Goal: Check status: Check status

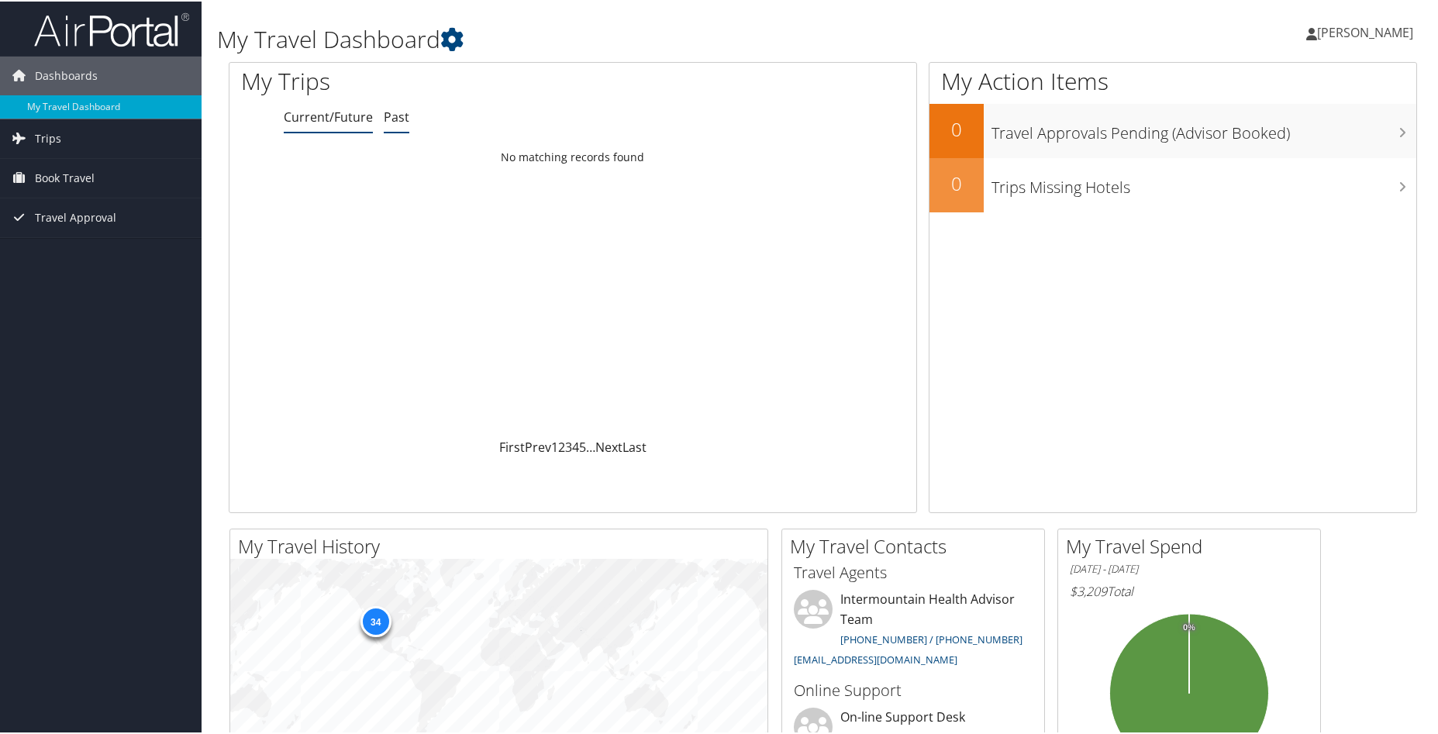
click at [400, 117] on link "Past" at bounding box center [397, 115] width 26 height 17
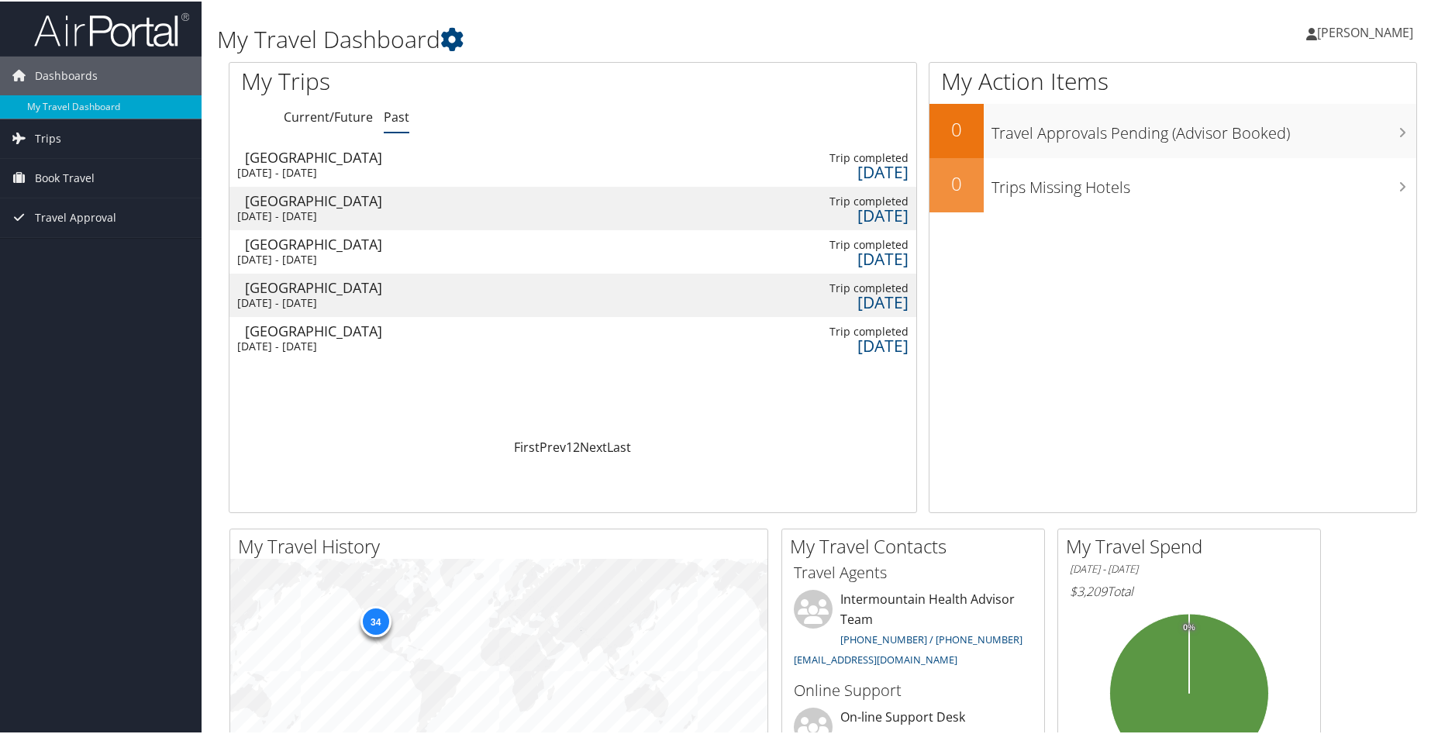
click at [377, 209] on div "Mon 11 Aug 2025 - Thu 14 Aug 2025" at bounding box center [319, 215] width 164 height 14
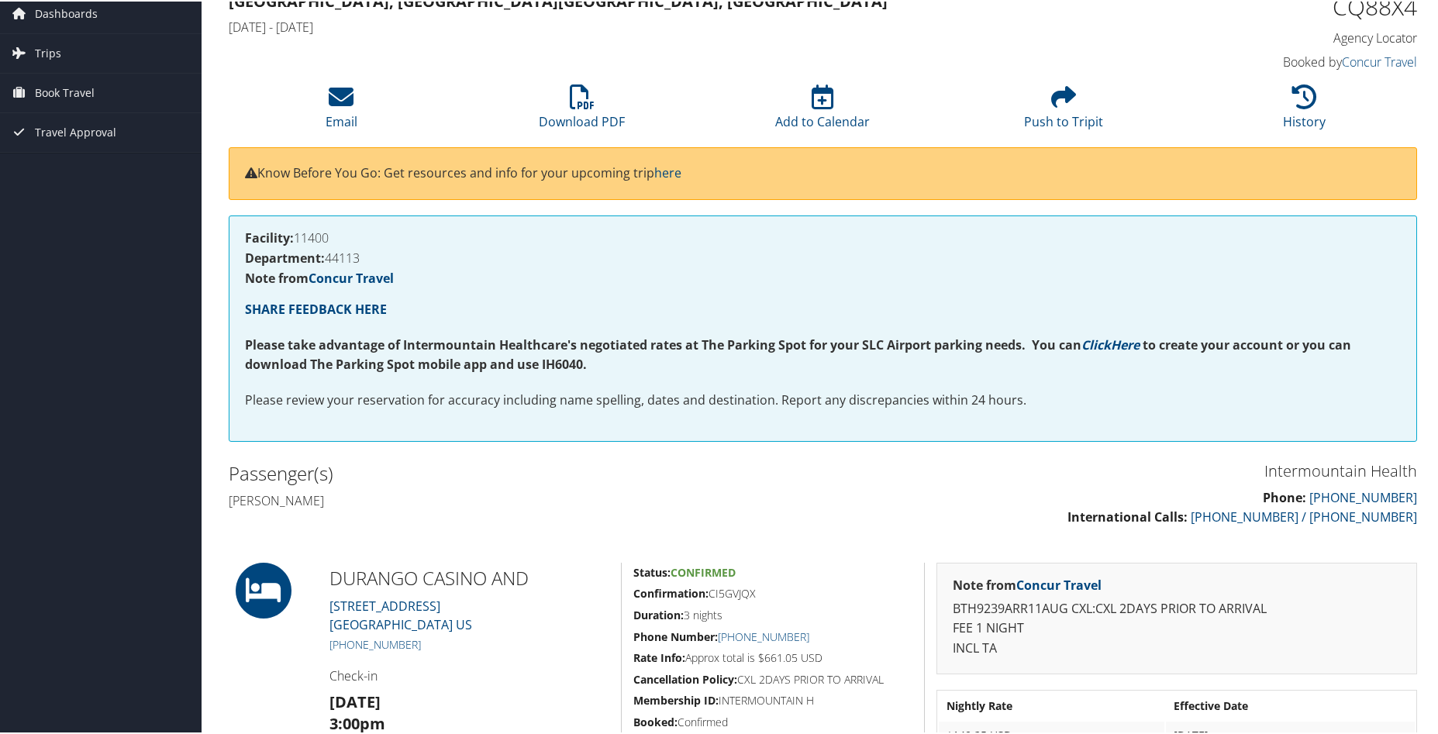
scroll to position [335, 0]
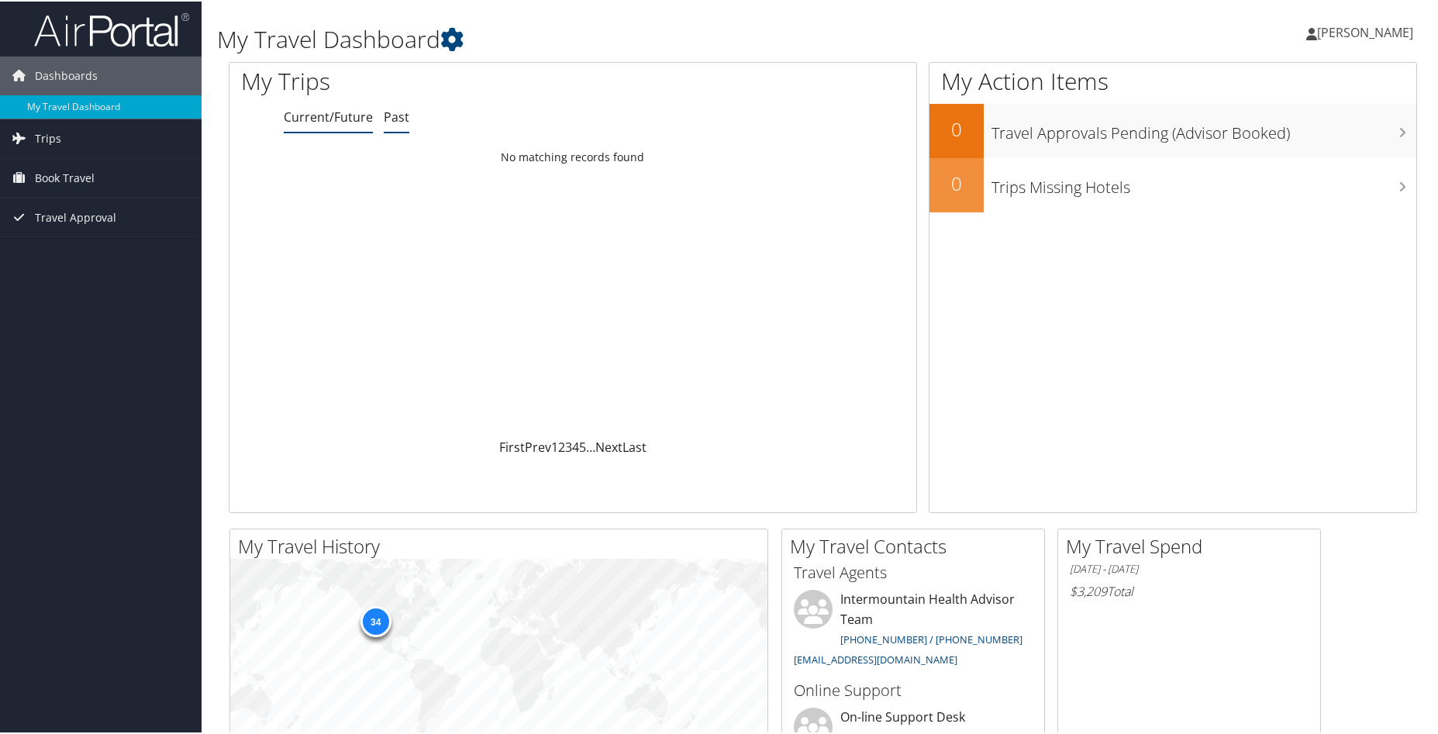
click at [398, 115] on link "Past" at bounding box center [397, 115] width 26 height 17
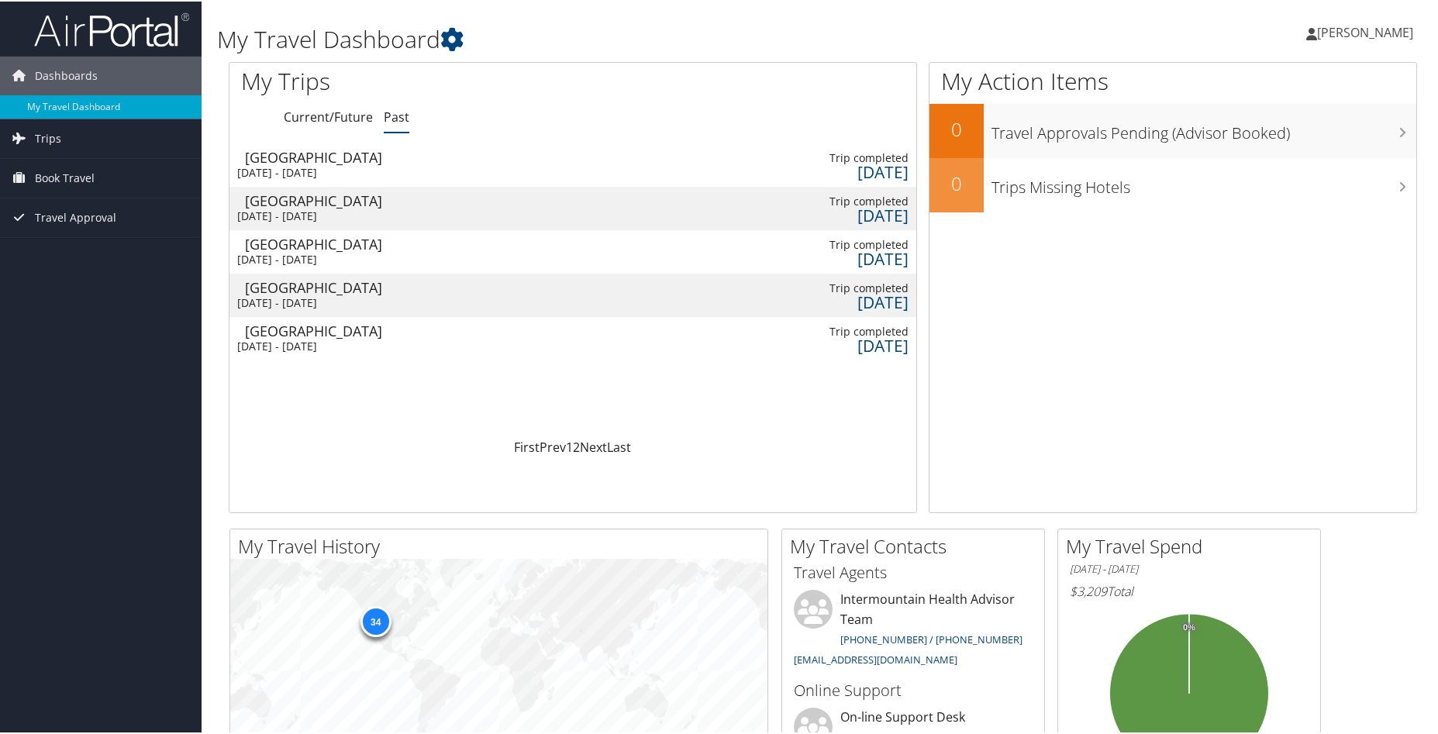
click at [398, 256] on div "[DATE] - [DATE]" at bounding box center [319, 258] width 164 height 14
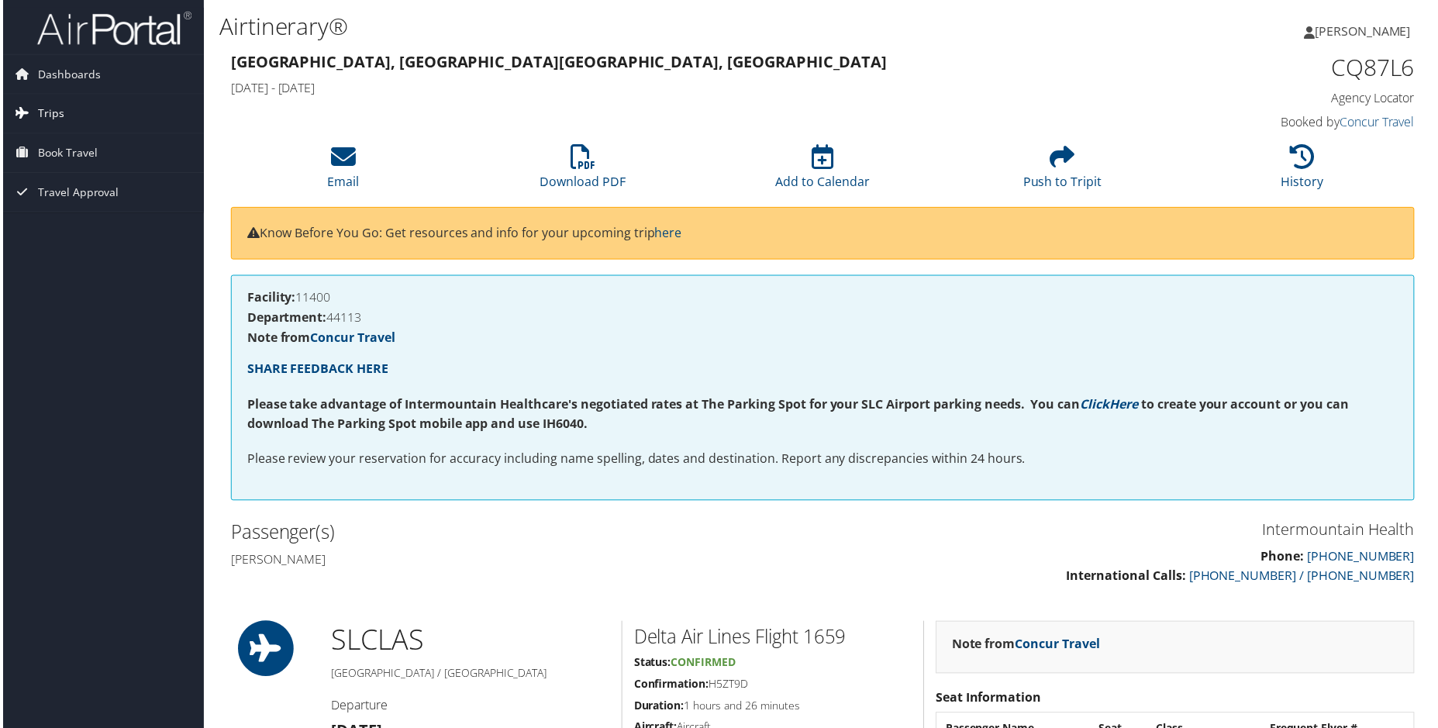
click at [70, 116] on link "Trips" at bounding box center [101, 114] width 202 height 39
click at [53, 169] on link "Past Trips" at bounding box center [101, 168] width 202 height 23
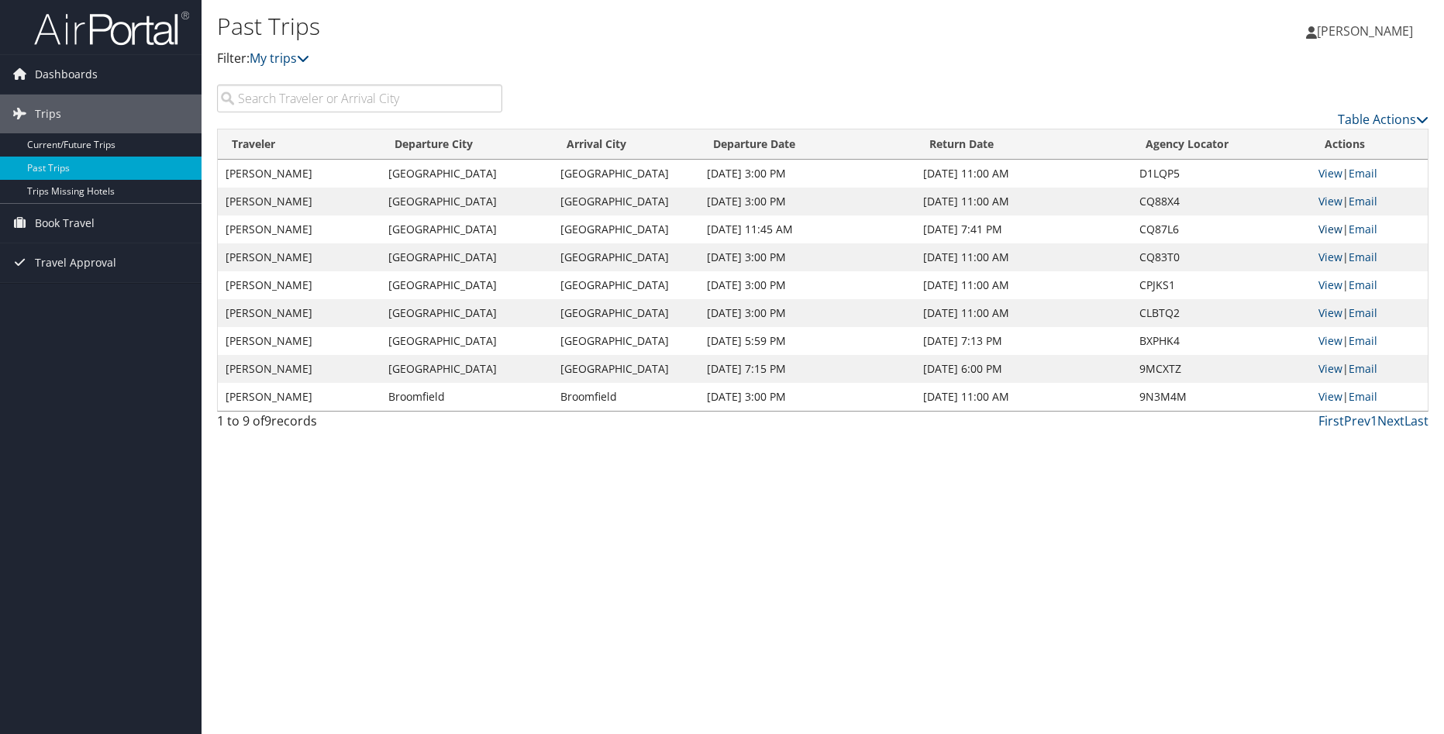
click at [1334, 229] on link "View" at bounding box center [1330, 229] width 24 height 15
click at [1335, 229] on link "View" at bounding box center [1330, 229] width 24 height 15
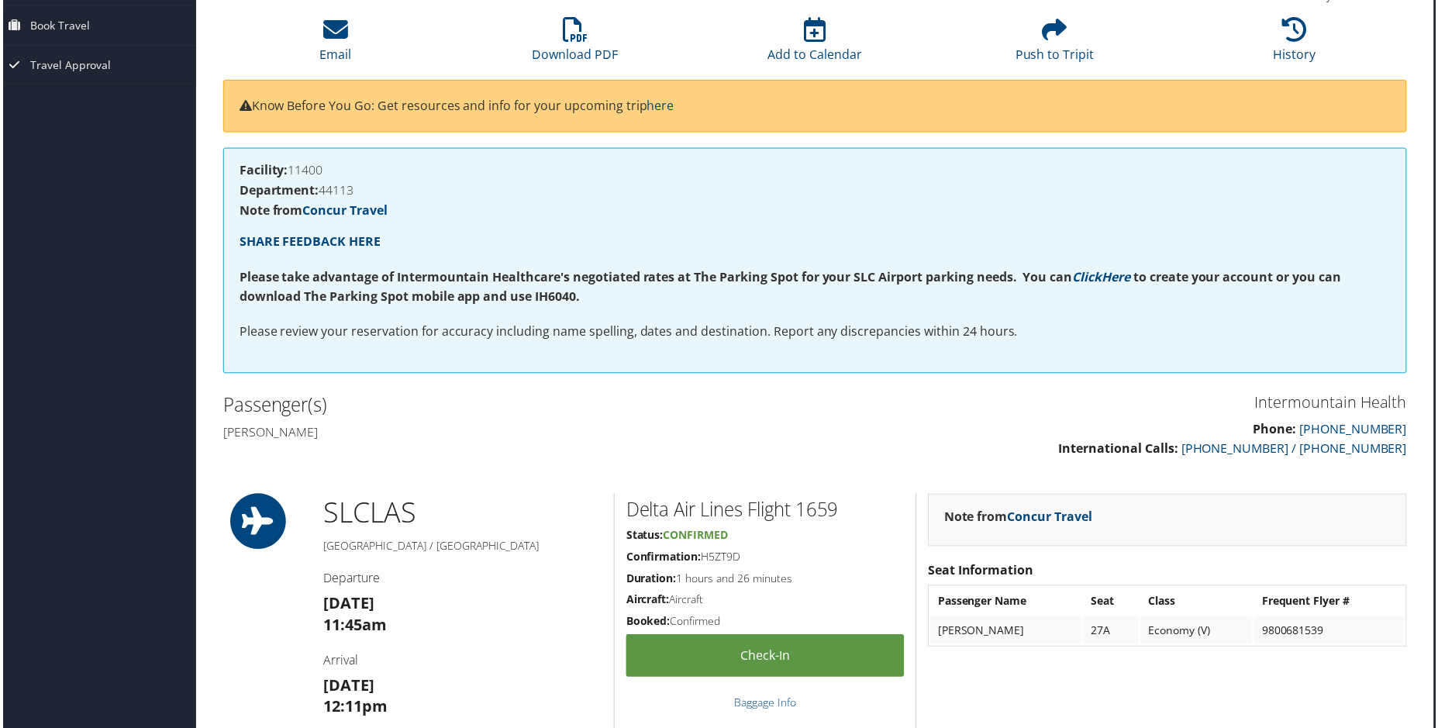
scroll to position [0, 8]
